Goal: Use online tool/utility: Use online tool/utility

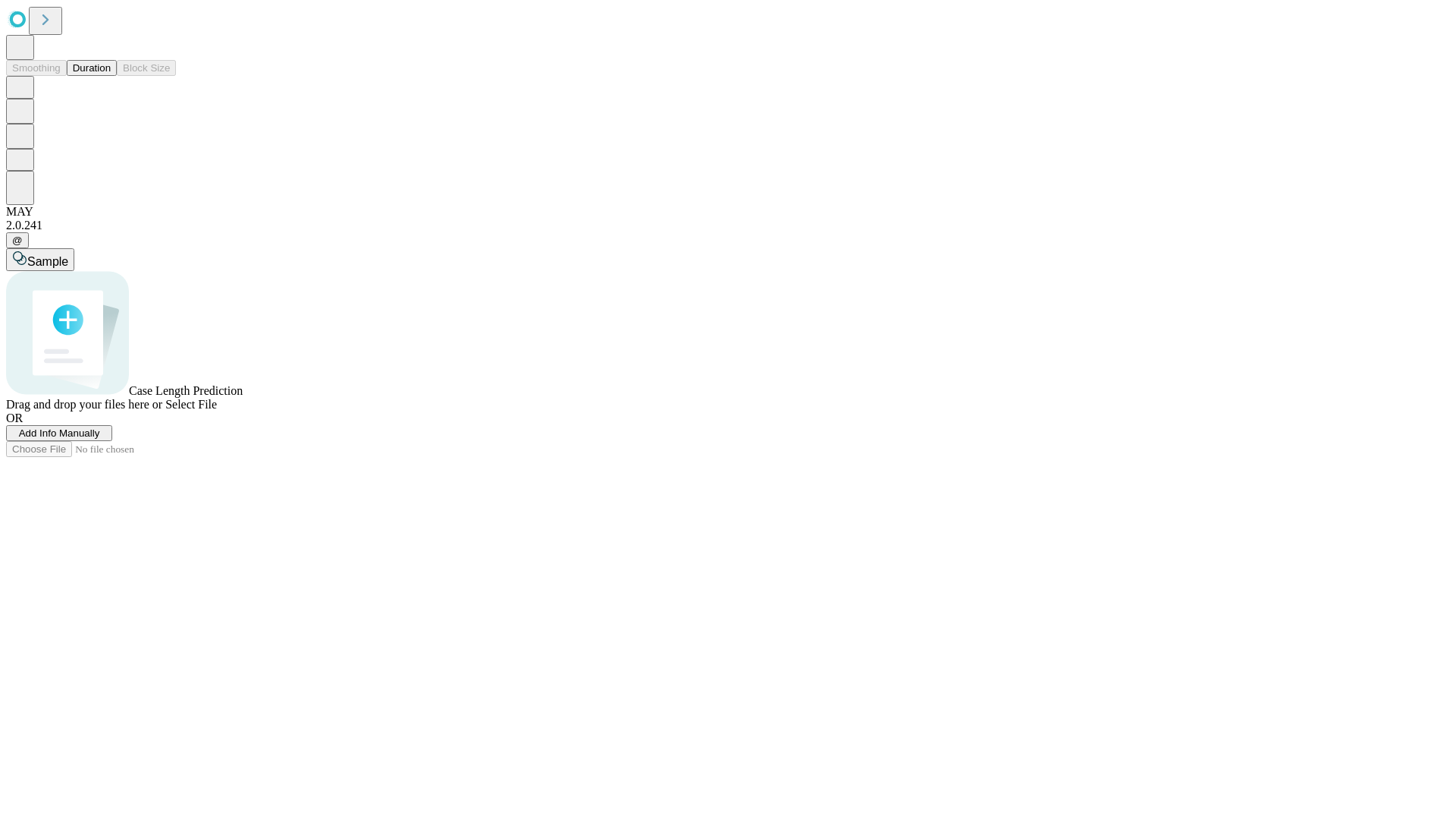
click at [217, 410] on span "Select File" at bounding box center [190, 404] width 51 height 13
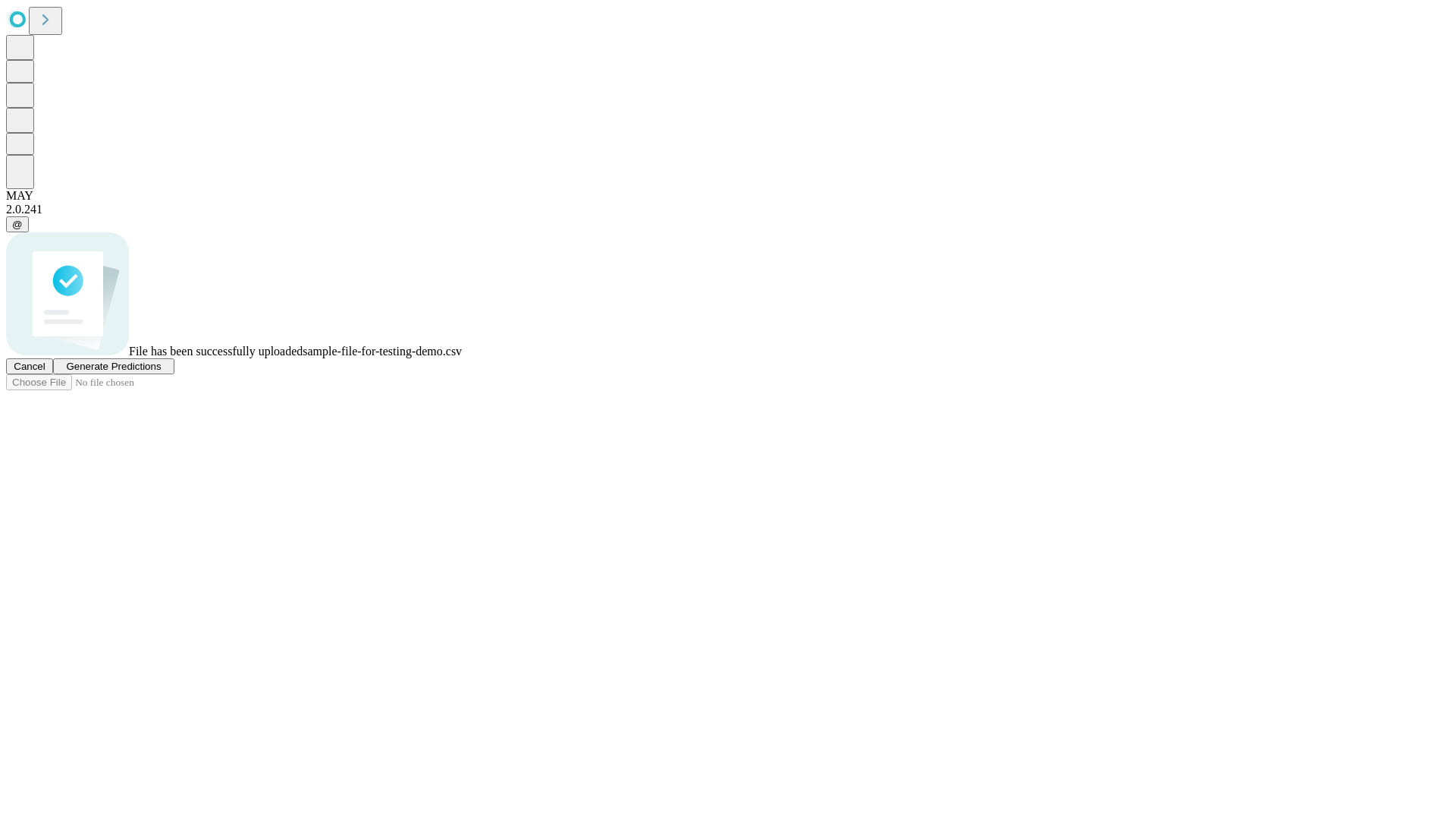
click at [161, 372] on span "Generate Predictions" at bounding box center [114, 366] width 95 height 12
